Goal: Task Accomplishment & Management: Use online tool/utility

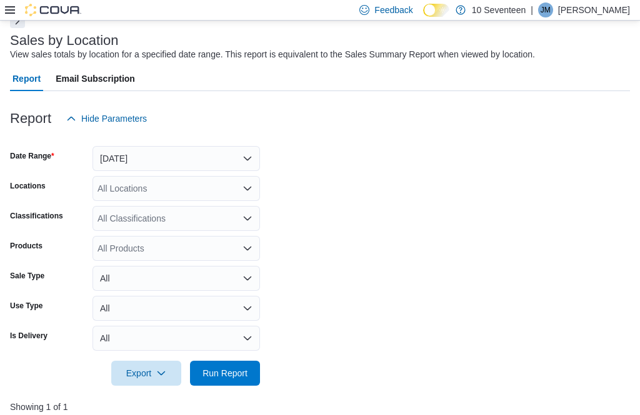
scroll to position [0, 740]
click at [250, 372] on span "Run Report" at bounding box center [224, 373] width 55 height 25
click at [239, 375] on span "Run Report" at bounding box center [224, 373] width 45 height 12
click at [244, 370] on span "Run Report" at bounding box center [224, 373] width 45 height 12
click at [243, 374] on span "Run Report" at bounding box center [224, 373] width 45 height 12
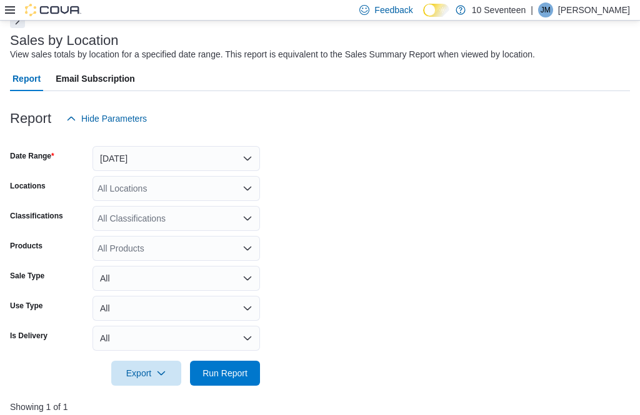
click at [241, 377] on span "Run Report" at bounding box center [224, 373] width 45 height 12
click at [243, 370] on span "Run Report" at bounding box center [224, 373] width 45 height 12
click at [247, 377] on span "Run Report" at bounding box center [224, 373] width 45 height 12
click at [249, 365] on span "Run Report" at bounding box center [224, 373] width 55 height 25
click at [244, 377] on span "Run Report" at bounding box center [224, 373] width 45 height 12
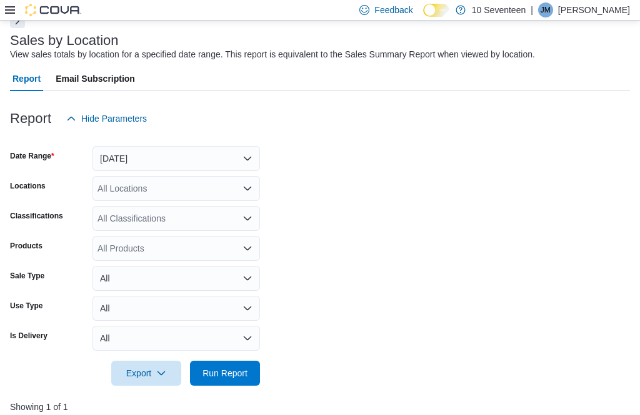
click at [250, 367] on span "Run Report" at bounding box center [224, 373] width 55 height 25
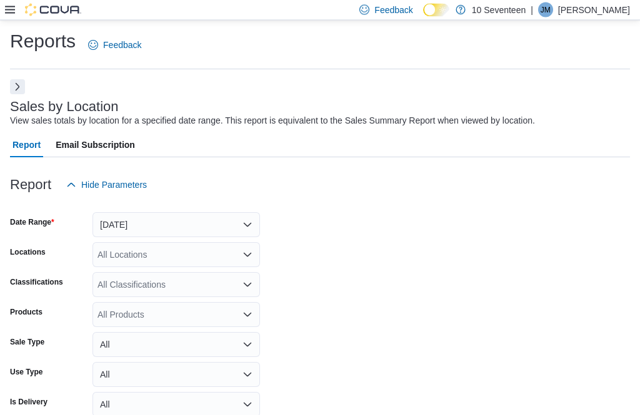
scroll to position [1, 0]
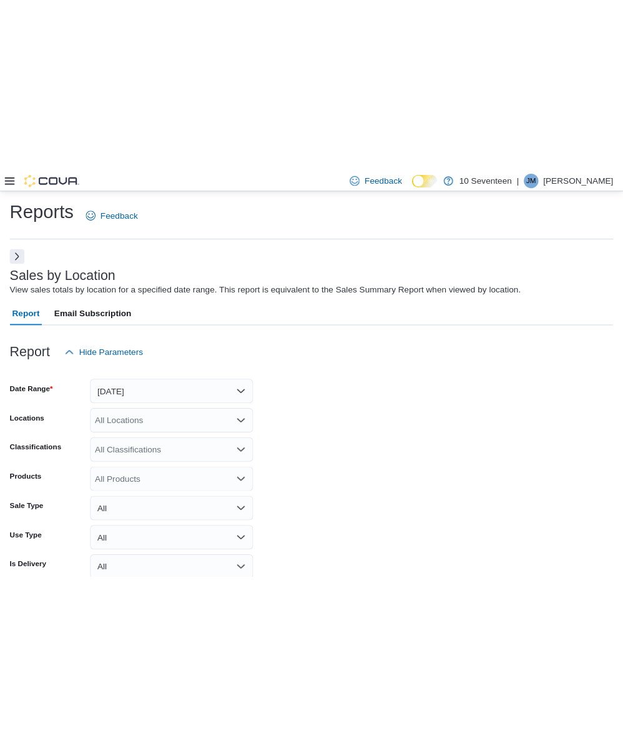
scroll to position [0, 0]
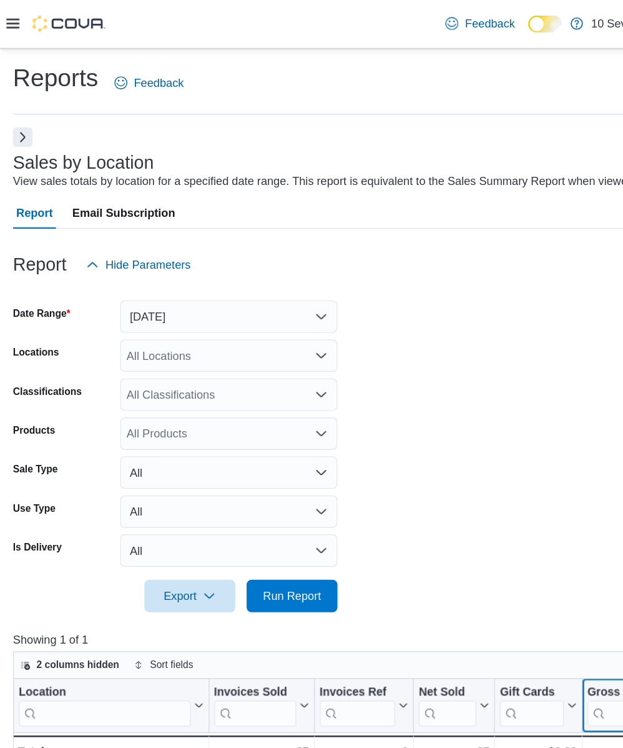
click at [469, 415] on input "search" at bounding box center [480, 548] width 57 height 20
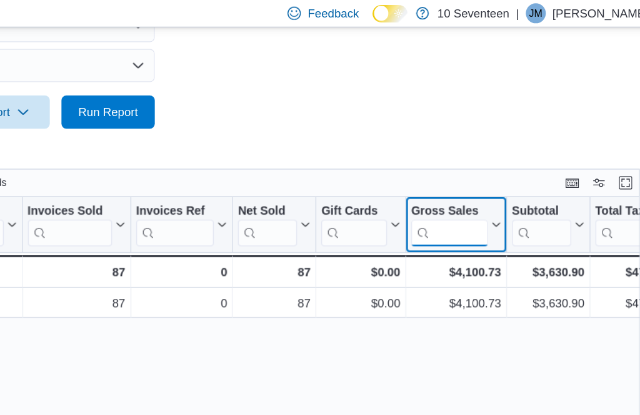
scroll to position [197, 0]
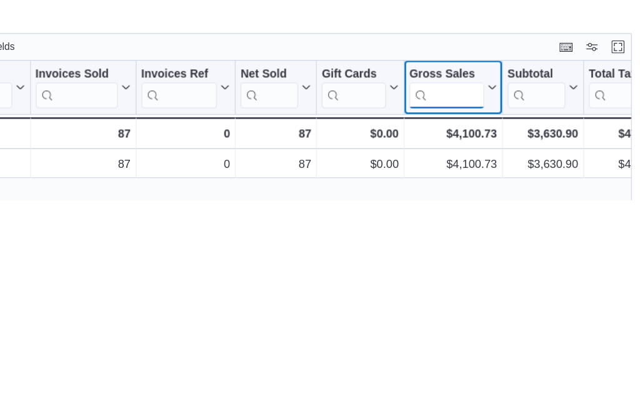
type input "*"
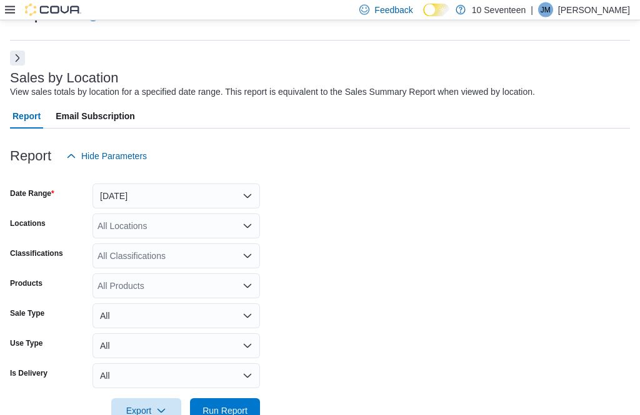
scroll to position [31, 0]
click at [244, 412] on span "Run Report" at bounding box center [224, 411] width 45 height 12
click at [249, 413] on span "Run Report" at bounding box center [224, 411] width 55 height 25
click at [242, 413] on span "Run Report" at bounding box center [224, 411] width 45 height 12
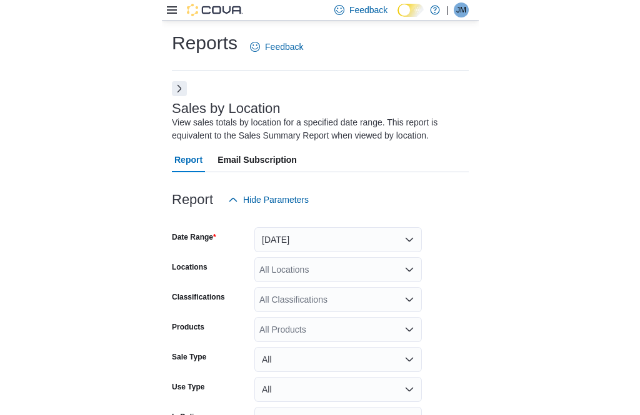
scroll to position [282, 0]
